Goal: Answer question/provide support: Answer question/provide support

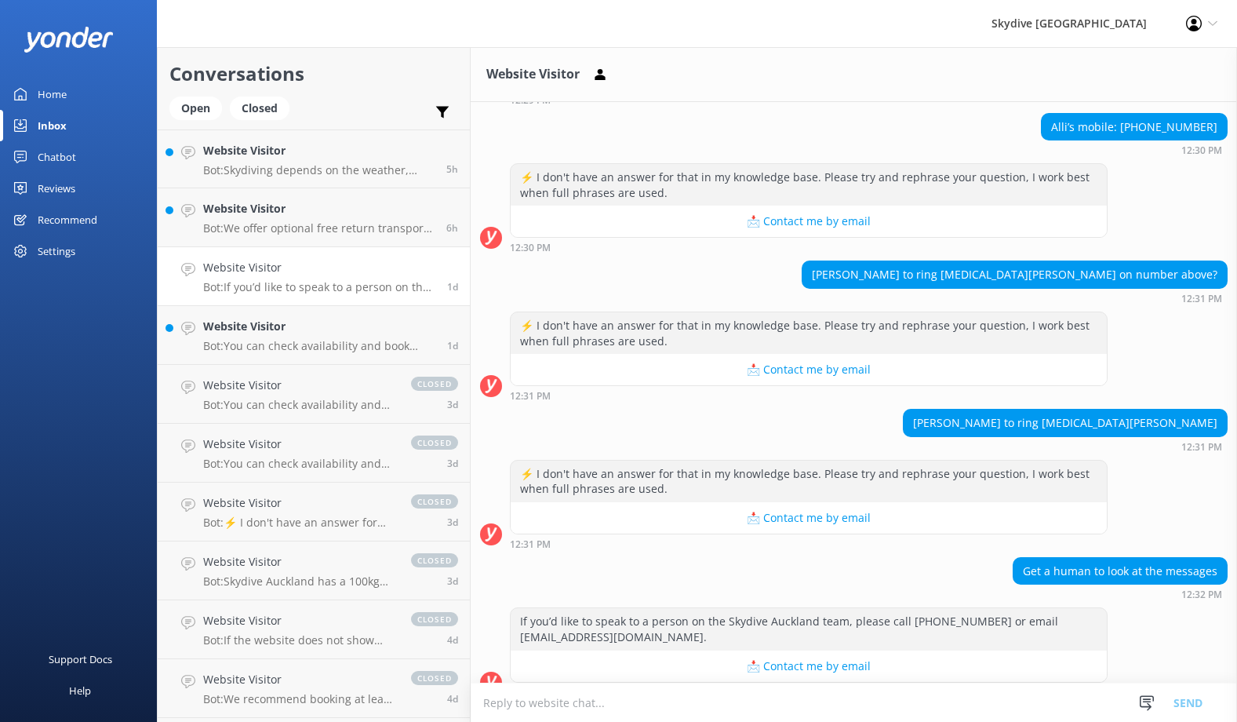
scroll to position [316, 0]
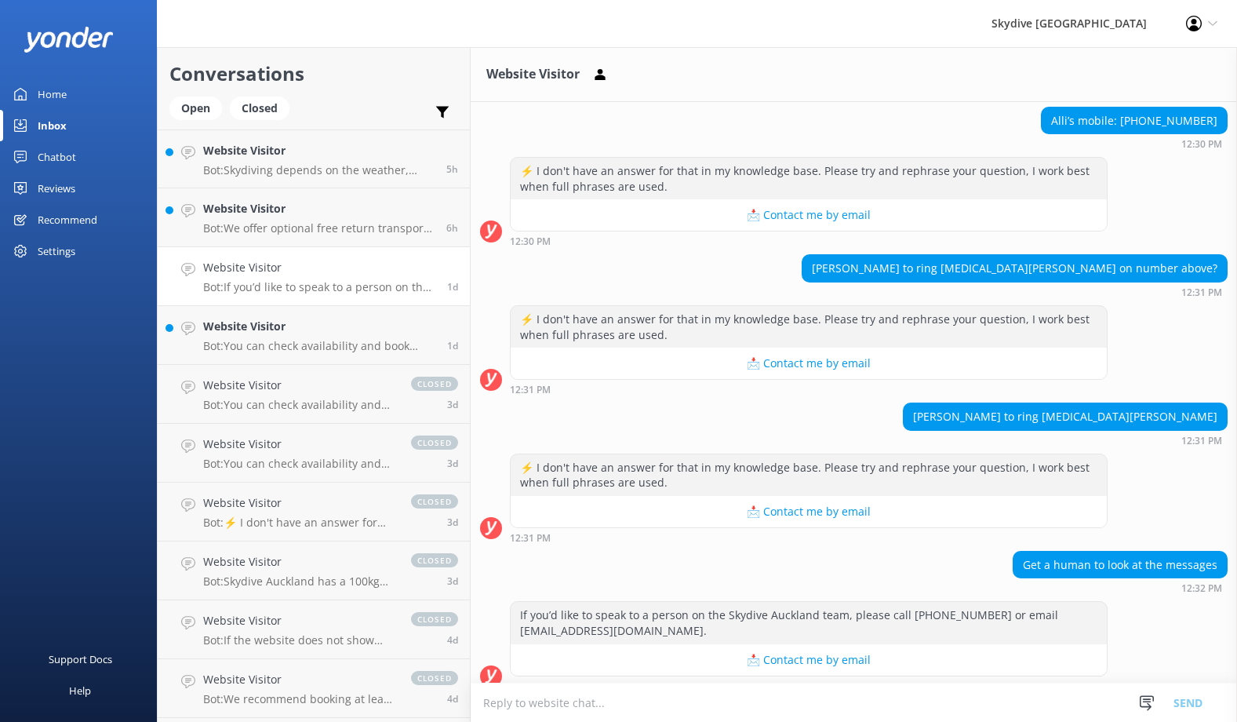
drag, startPoint x: 1117, startPoint y: 182, endPoint x: 1122, endPoint y: 274, distance: 91.9
click at [1122, 274] on div "[DATE] Hey there 👋 I'm a virtual assistant for Skydive [GEOGRAPHIC_DATA], here …" at bounding box center [854, 242] width 766 height 913
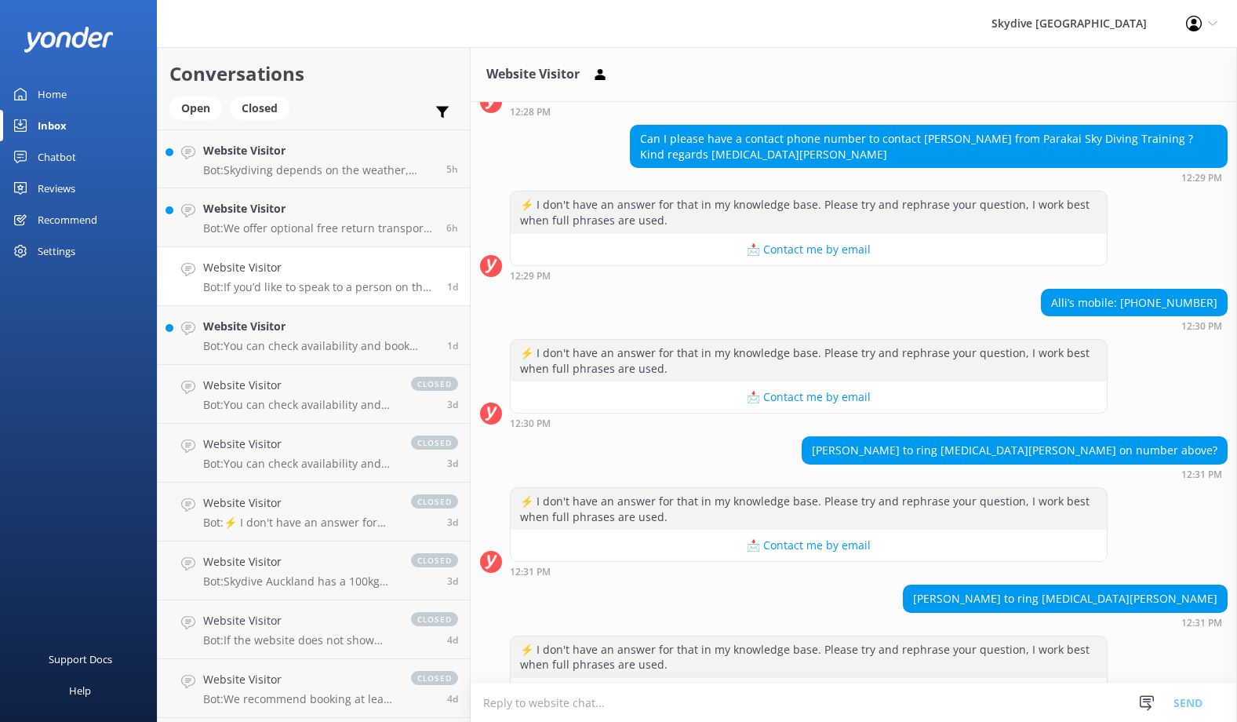
scroll to position [60, 0]
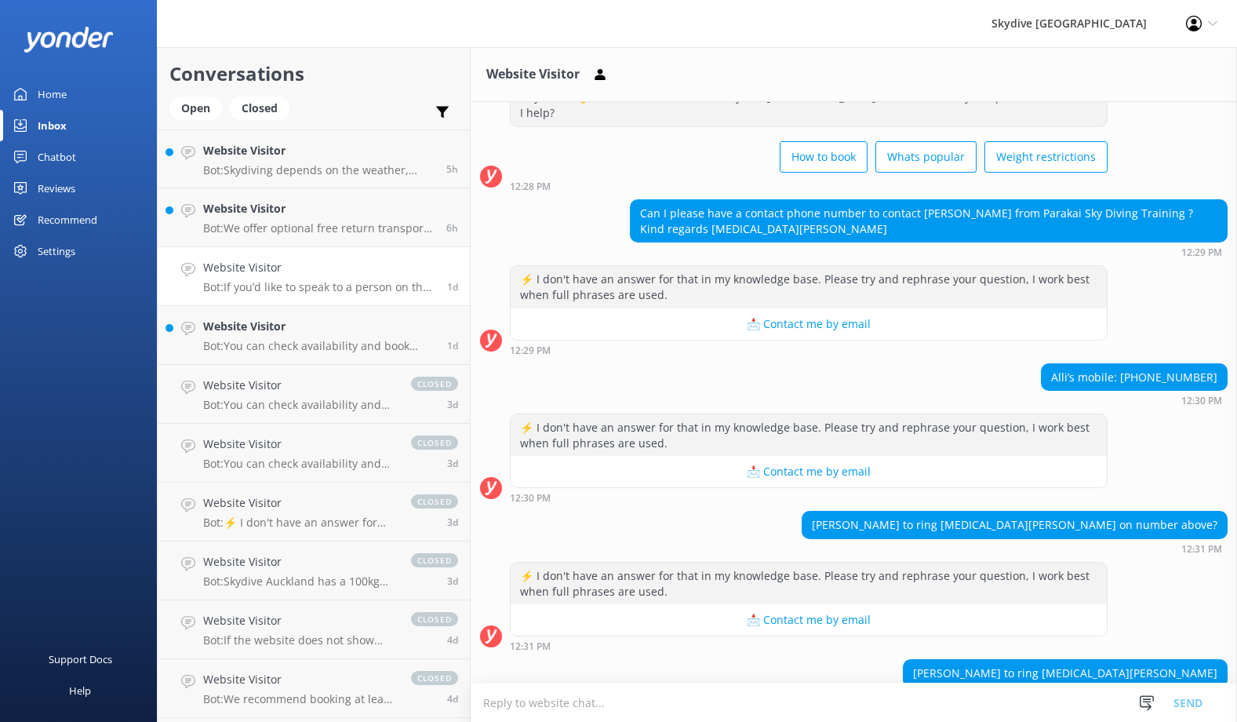
click at [1141, 285] on div "⚡ I don't have an answer for that in my knowledge base. Please try and rephrase…" at bounding box center [854, 309] width 766 height 89
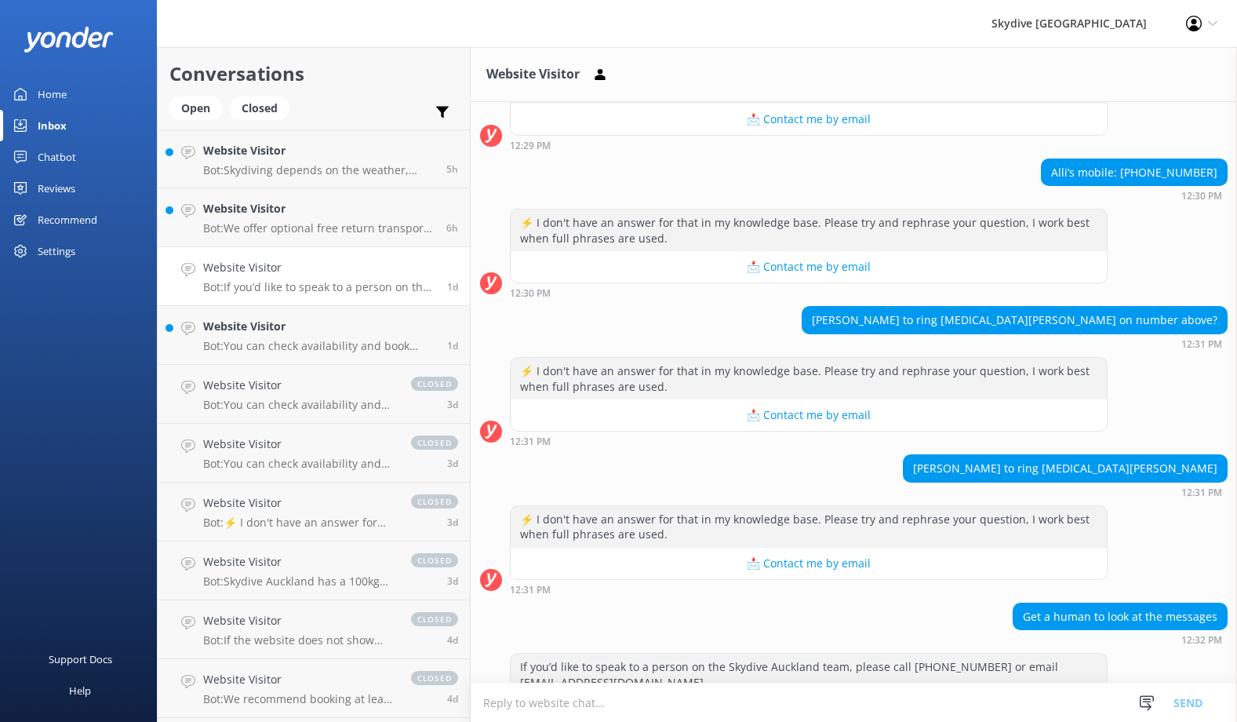
scroll to position [316, 0]
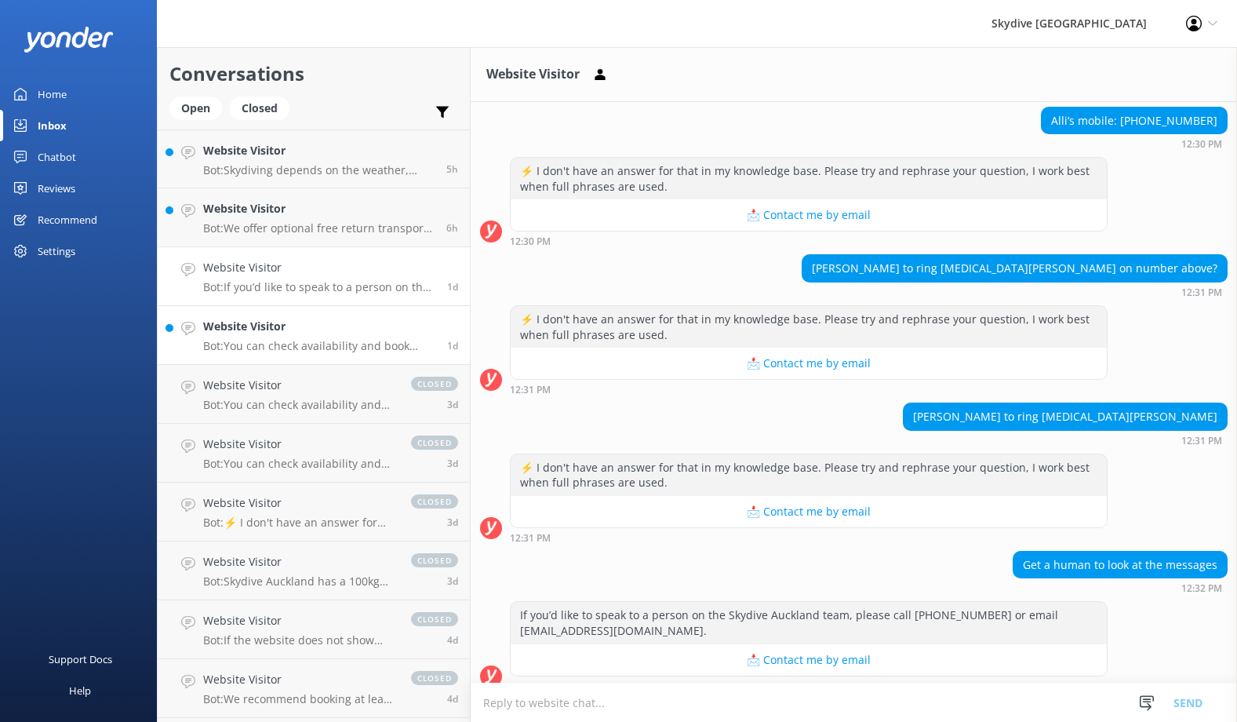
click at [317, 318] on h4 "Website Visitor" at bounding box center [319, 326] width 232 height 17
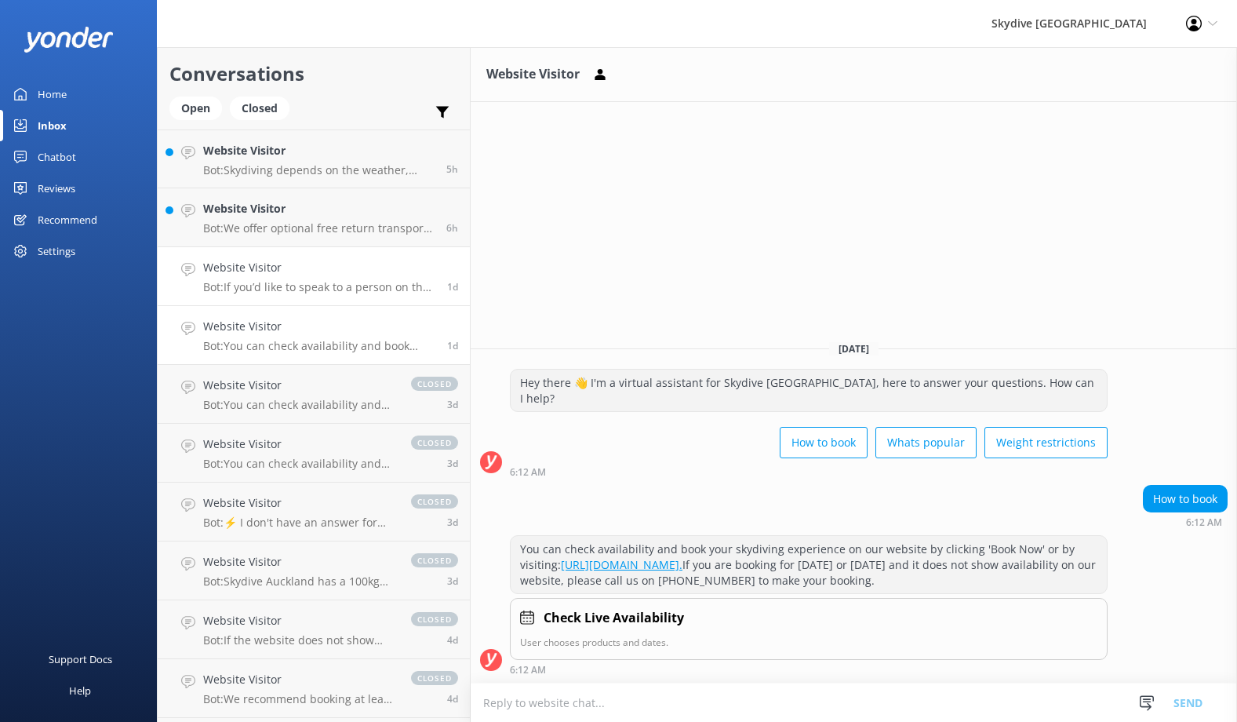
click at [329, 286] on p "Bot: If you’d like to speak to a person on the Skydive Auckland team, please ca…" at bounding box center [319, 287] width 232 height 14
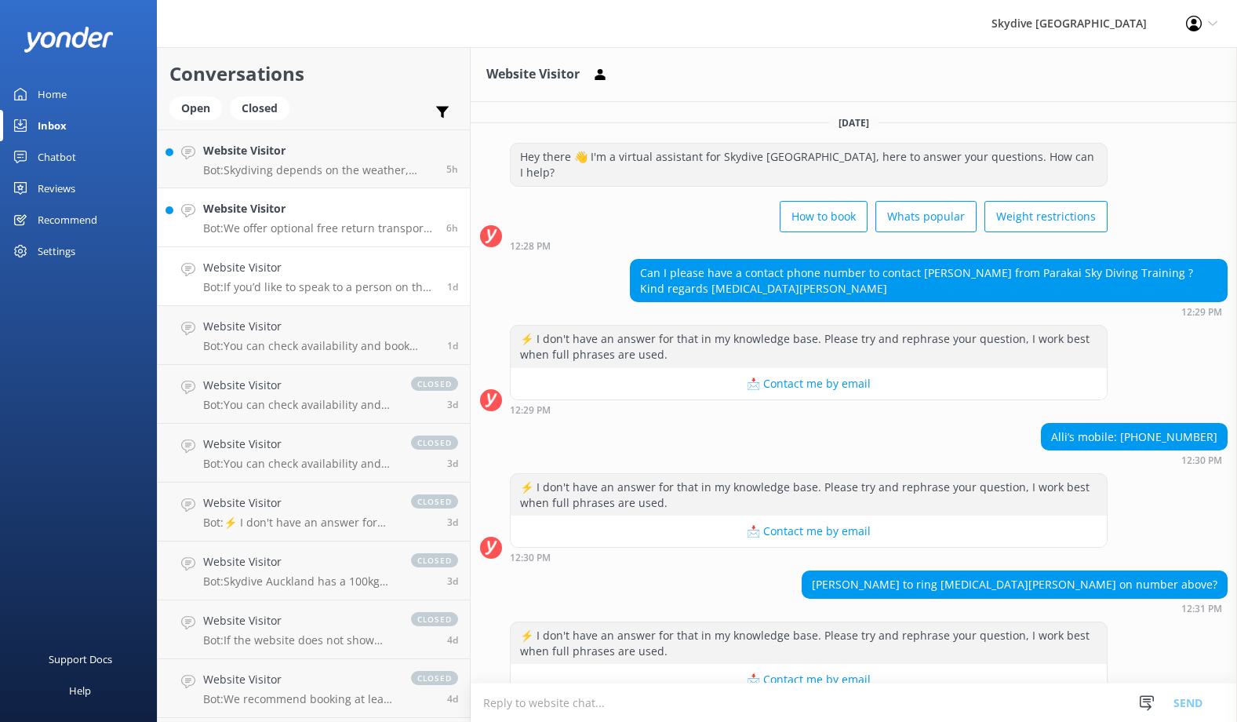
click at [339, 225] on p "Bot: We offer optional free return transport from [GEOGRAPHIC_DATA], which you …" at bounding box center [318, 228] width 231 height 14
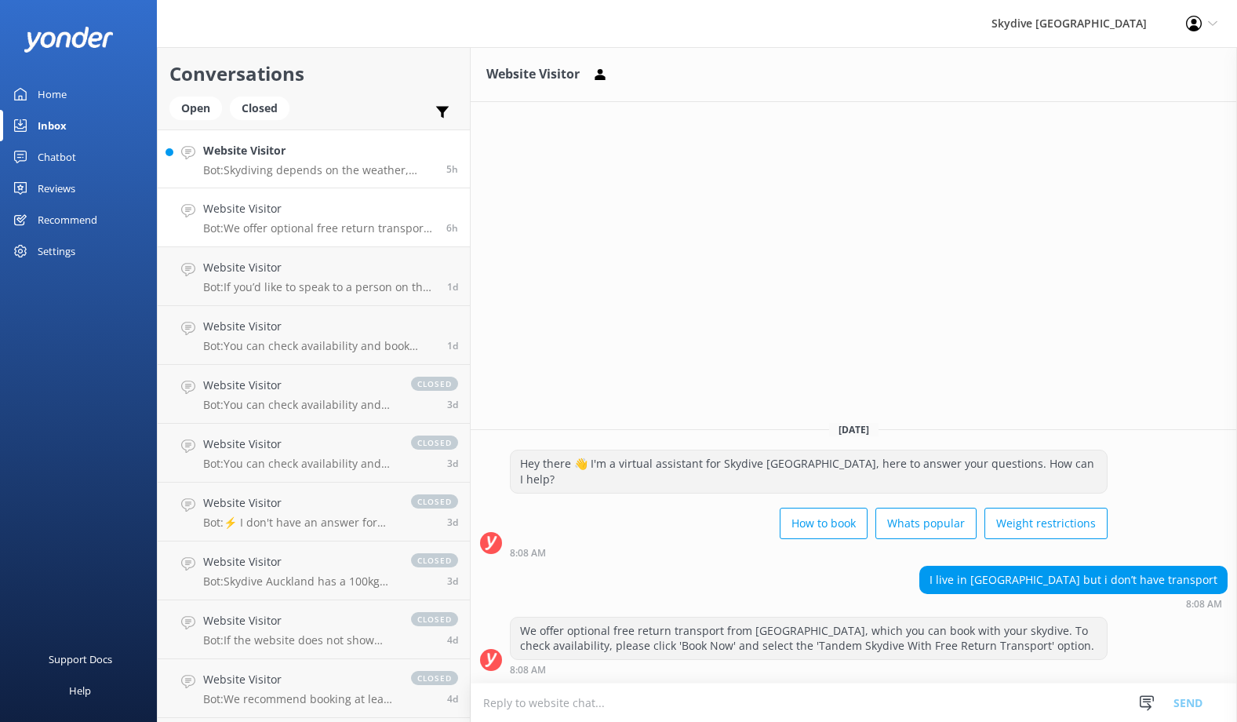
click at [369, 171] on p "Bot: Skydiving depends on the weather, which can change quickly. To confirm you…" at bounding box center [318, 170] width 231 height 14
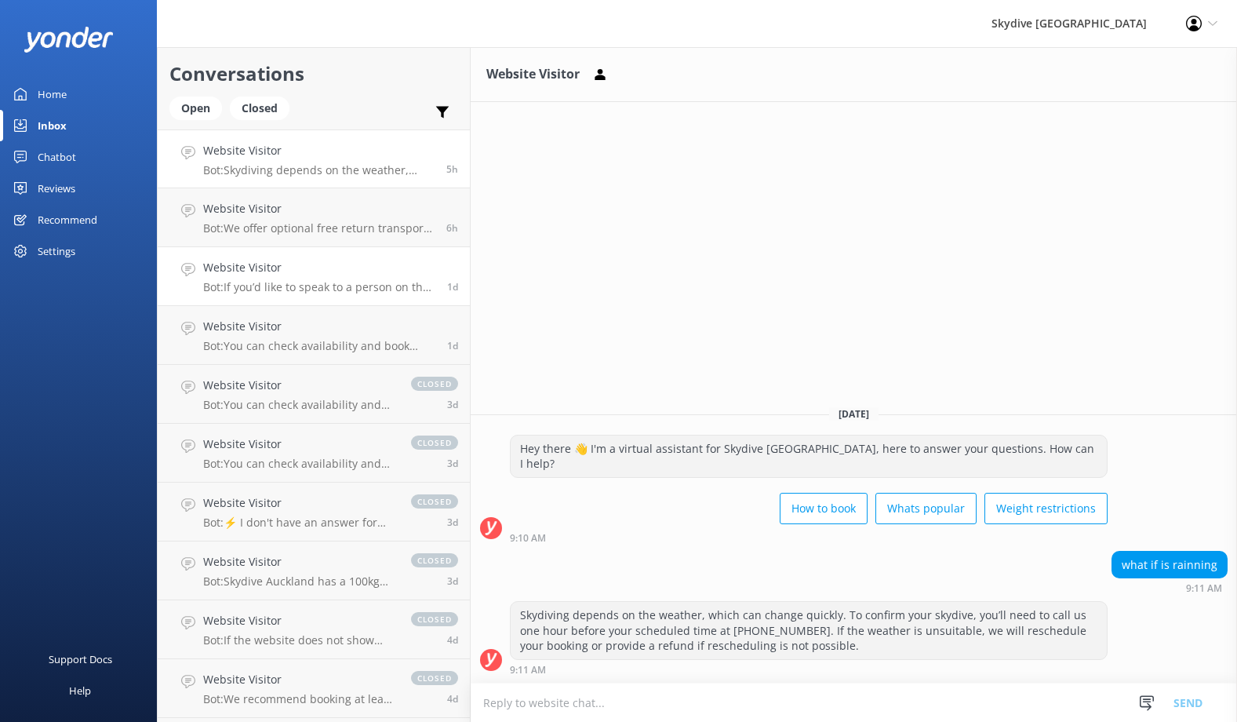
click at [369, 266] on h4 "Website Visitor" at bounding box center [319, 267] width 232 height 17
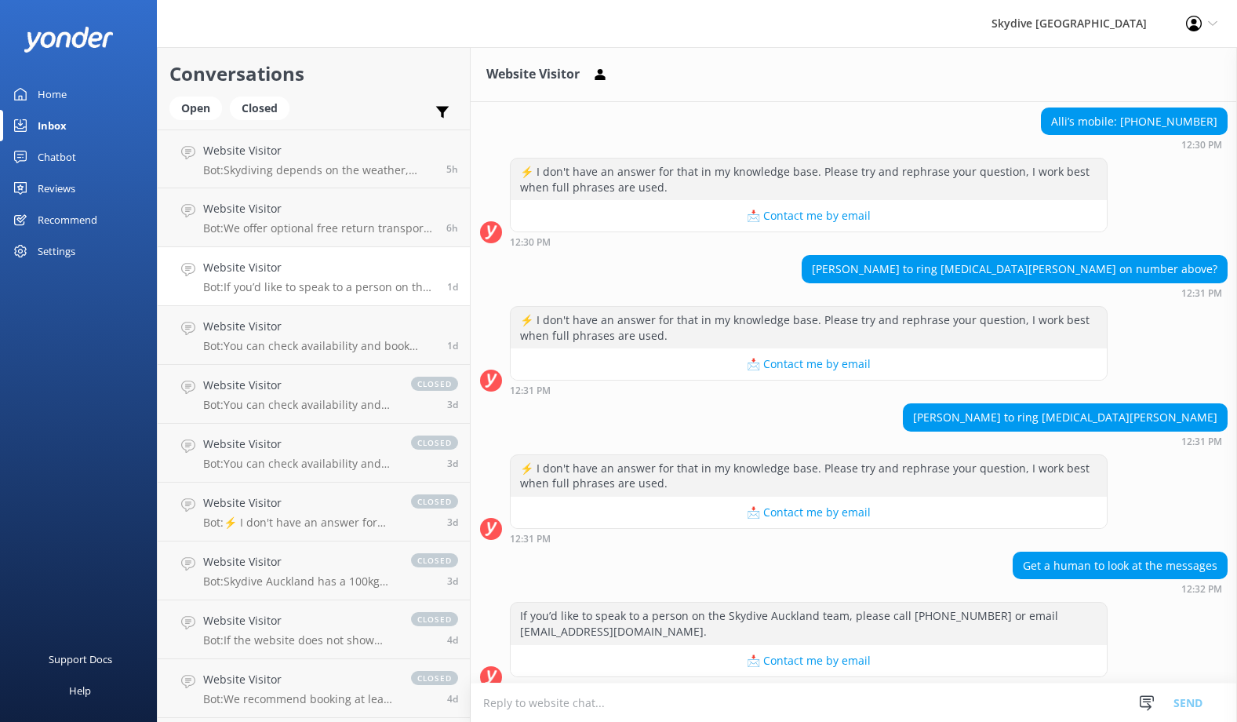
scroll to position [316, 0]
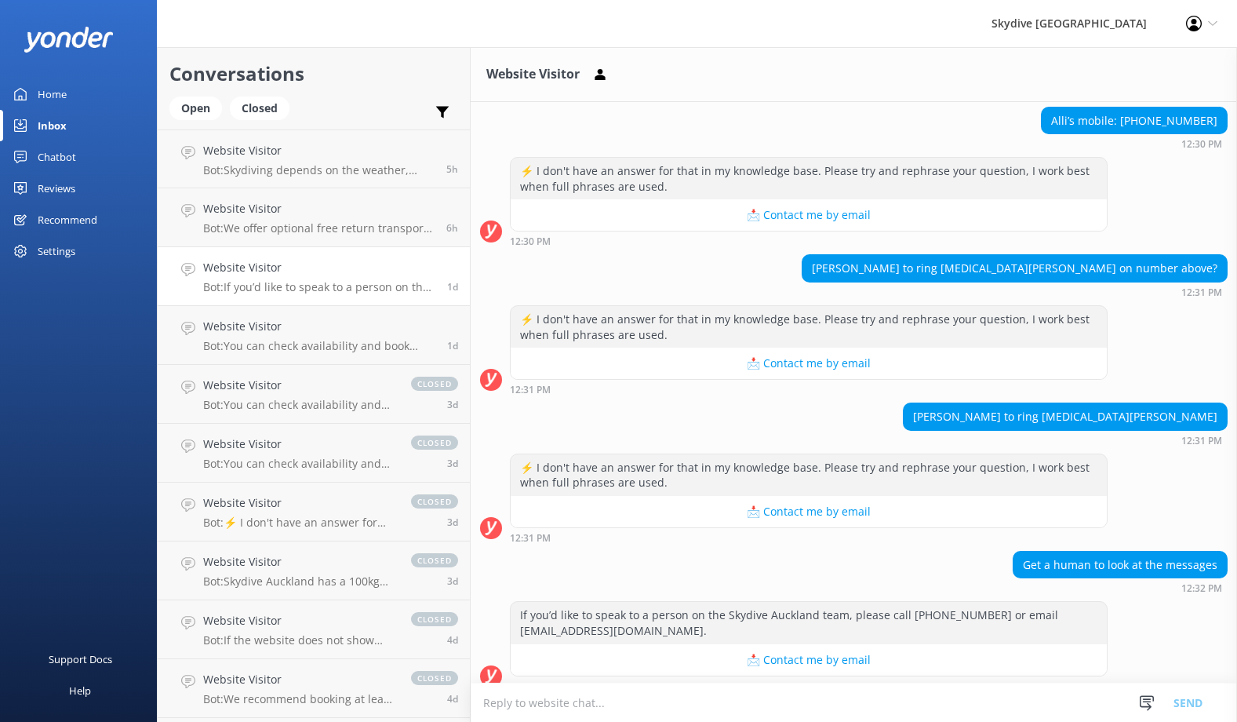
click at [585, 695] on textarea at bounding box center [854, 702] width 766 height 38
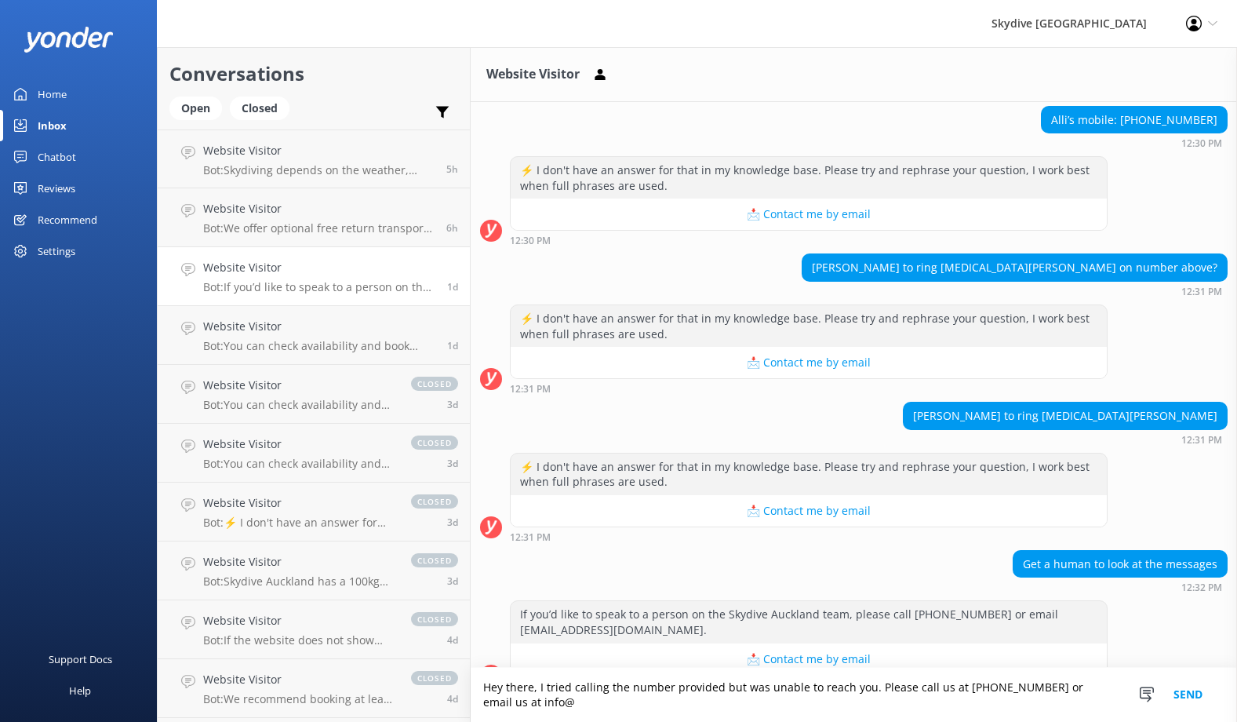
scroll to position [332, 0]
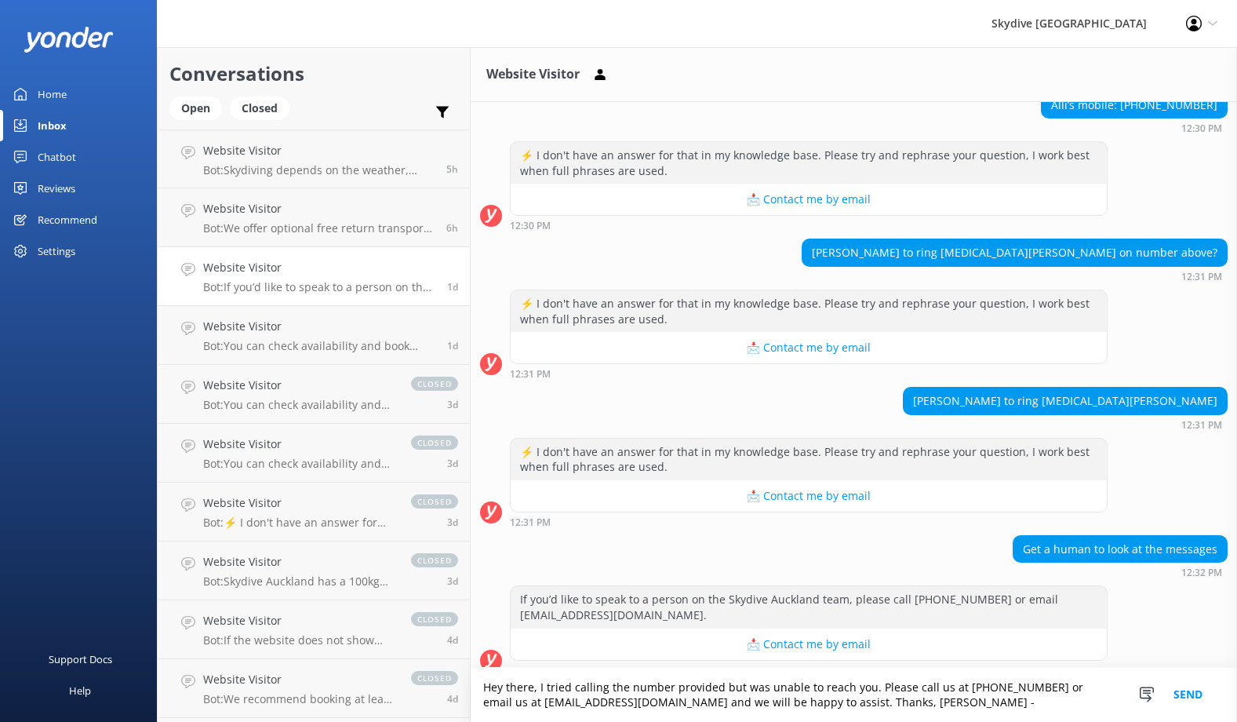
type textarea "Hey there, I tried calling the number provided but was unable to reach you. Ple…"
